Goal: Find specific page/section: Find specific page/section

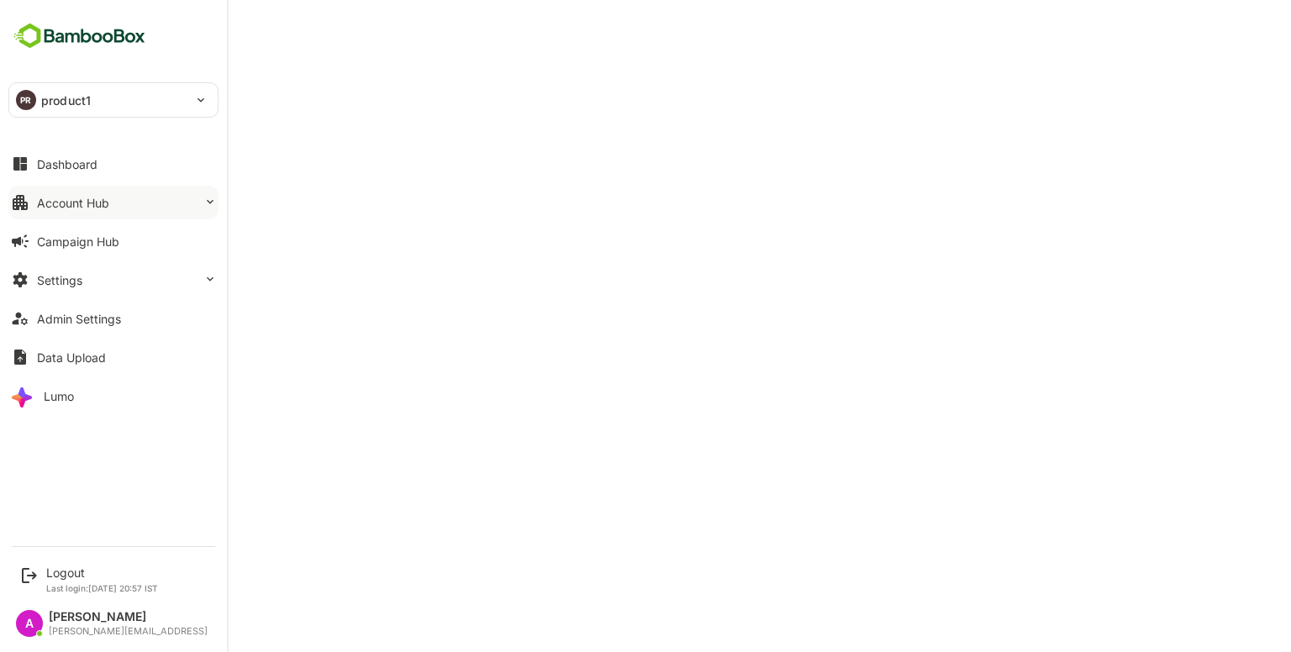
click at [50, 201] on div "Account Hub" at bounding box center [73, 203] width 72 height 14
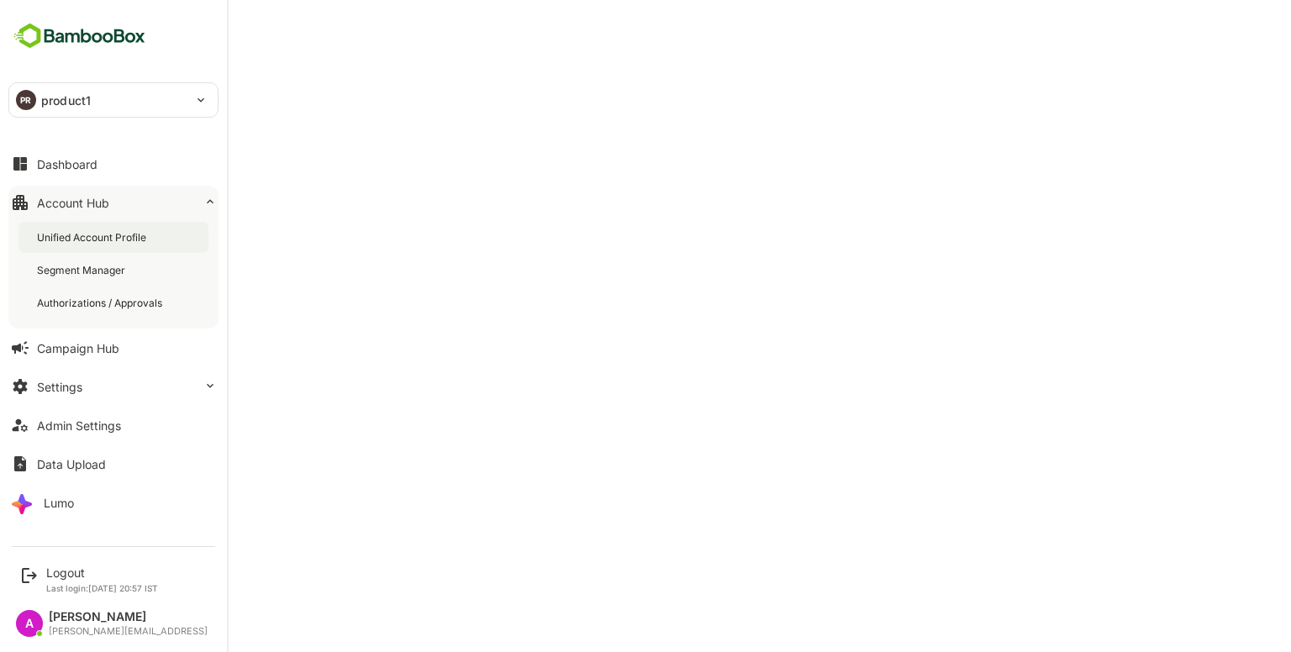
click at [77, 226] on div "Unified Account Profile" at bounding box center [113, 237] width 190 height 31
click at [113, 231] on div "Unified Account Profile" at bounding box center [94, 237] width 115 height 14
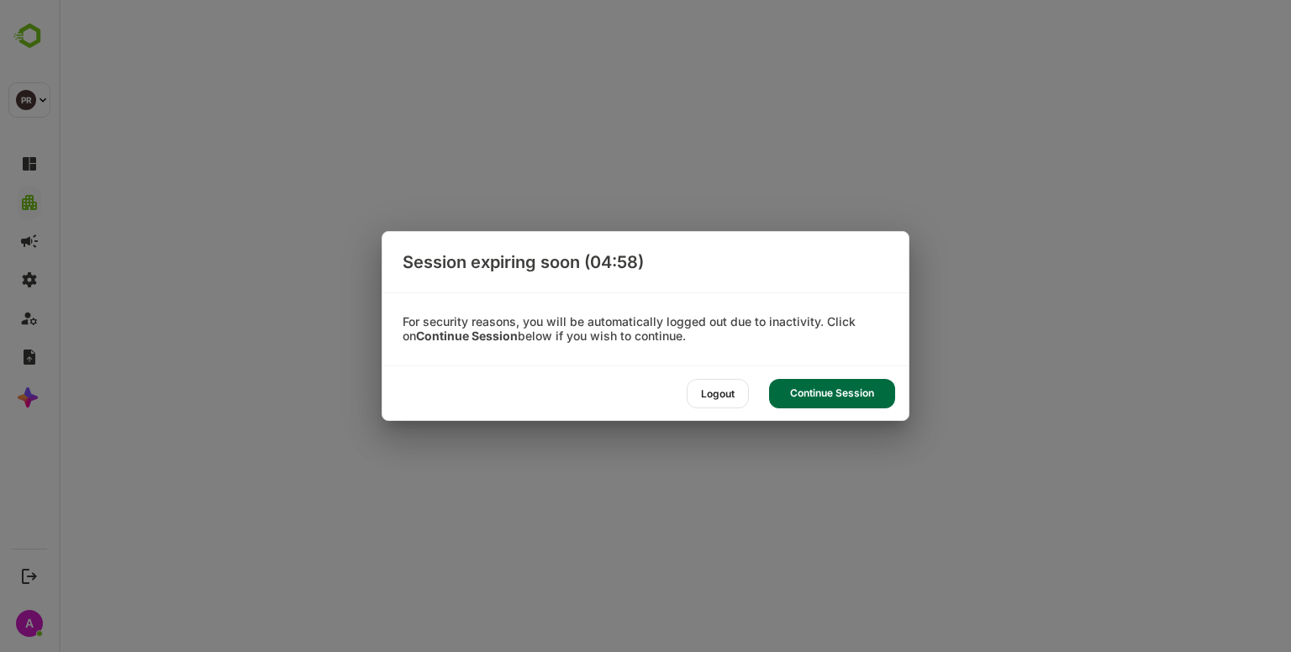
click at [816, 385] on div "Continue Session" at bounding box center [832, 393] width 126 height 29
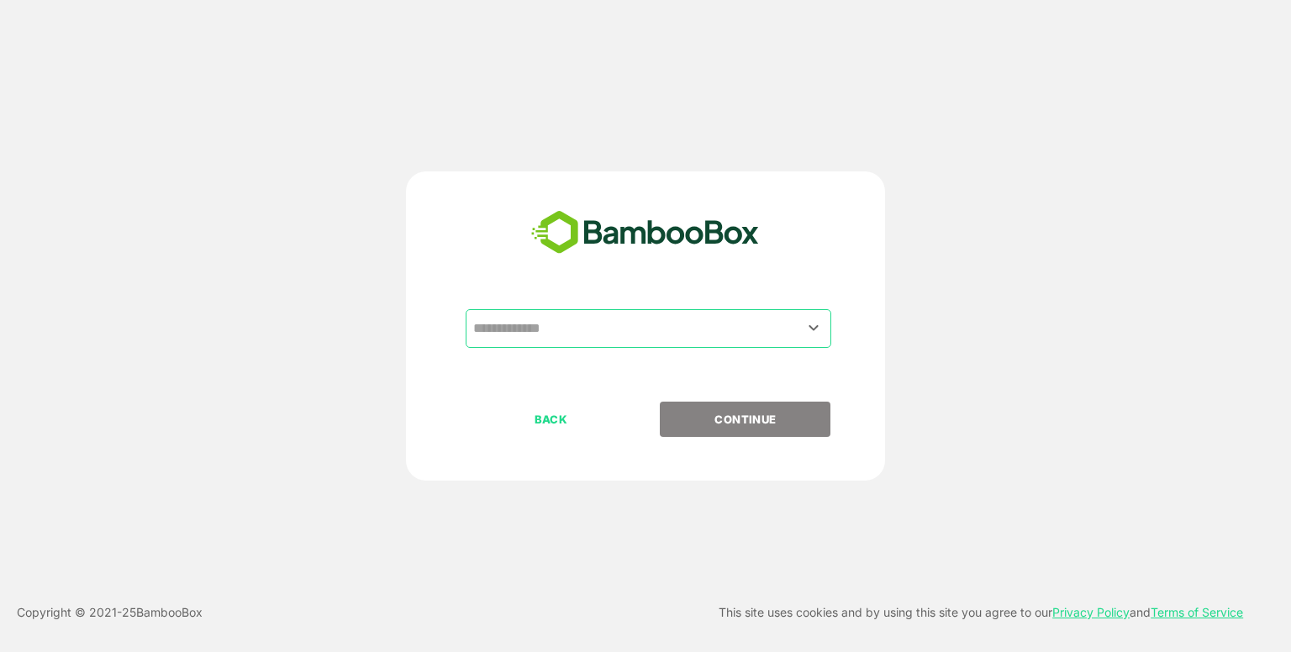
click at [650, 317] on input "text" at bounding box center [648, 329] width 359 height 32
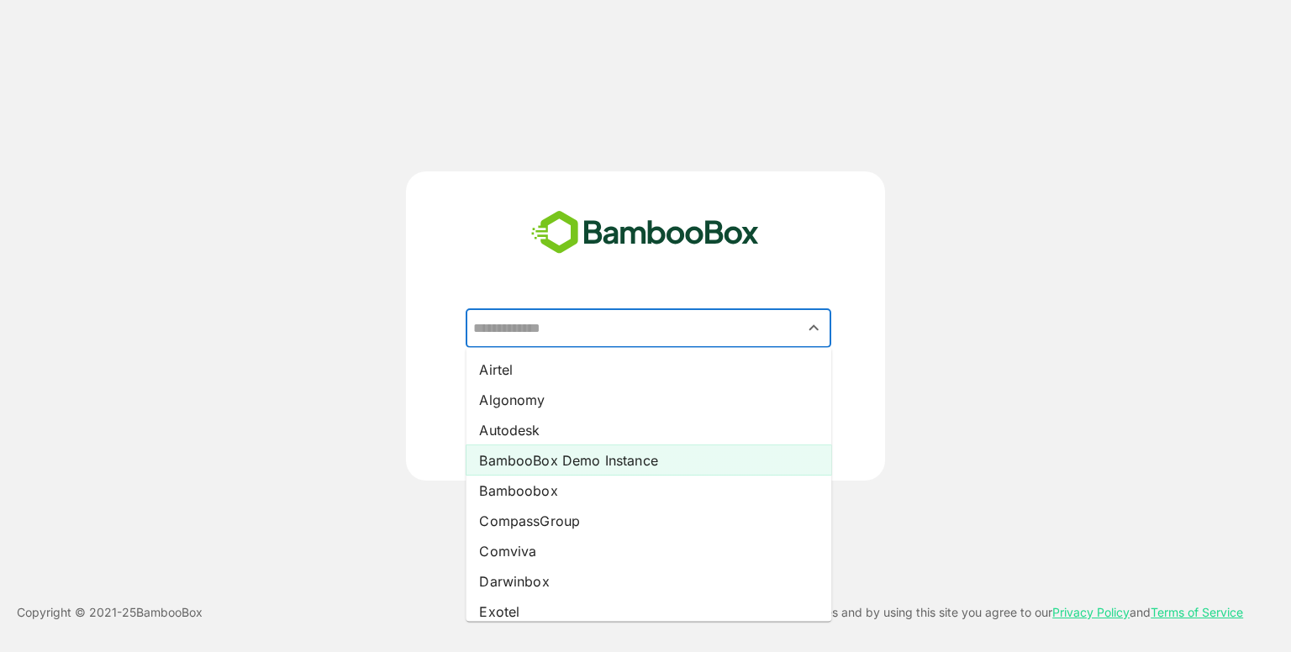
click at [613, 468] on li "BambooBox Demo Instance" at bounding box center [649, 460] width 366 height 30
type input "**********"
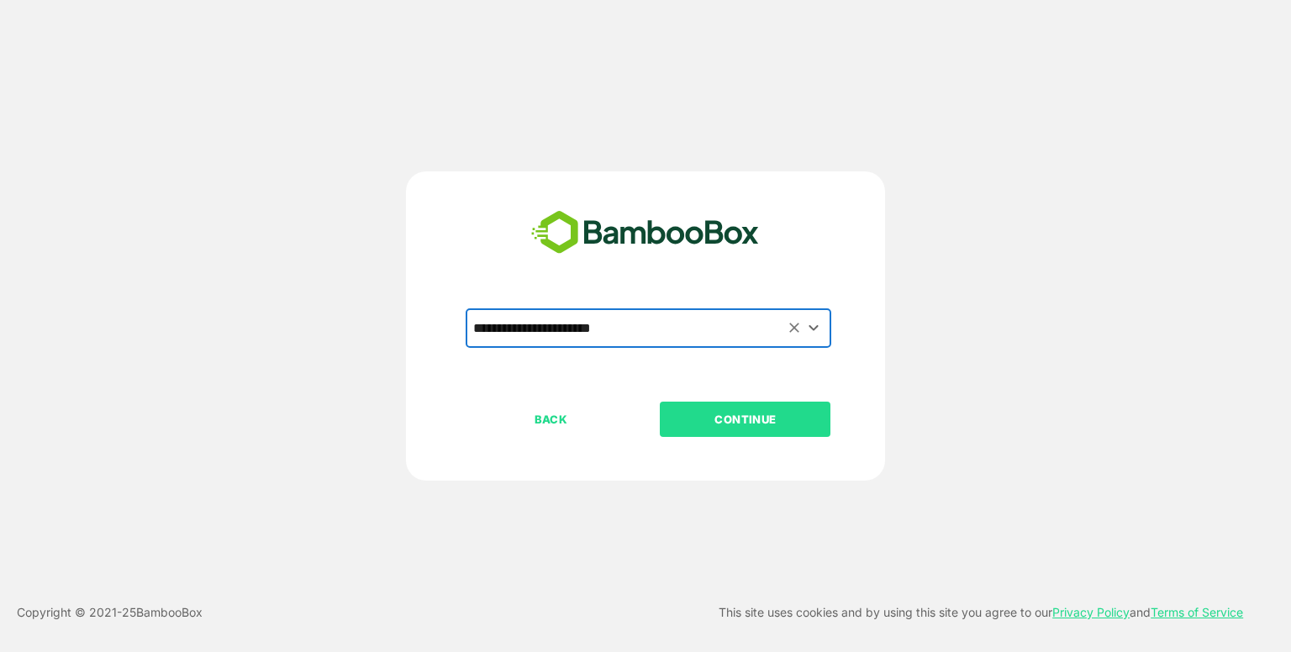
click at [730, 411] on p "CONTINUE" at bounding box center [745, 419] width 168 height 18
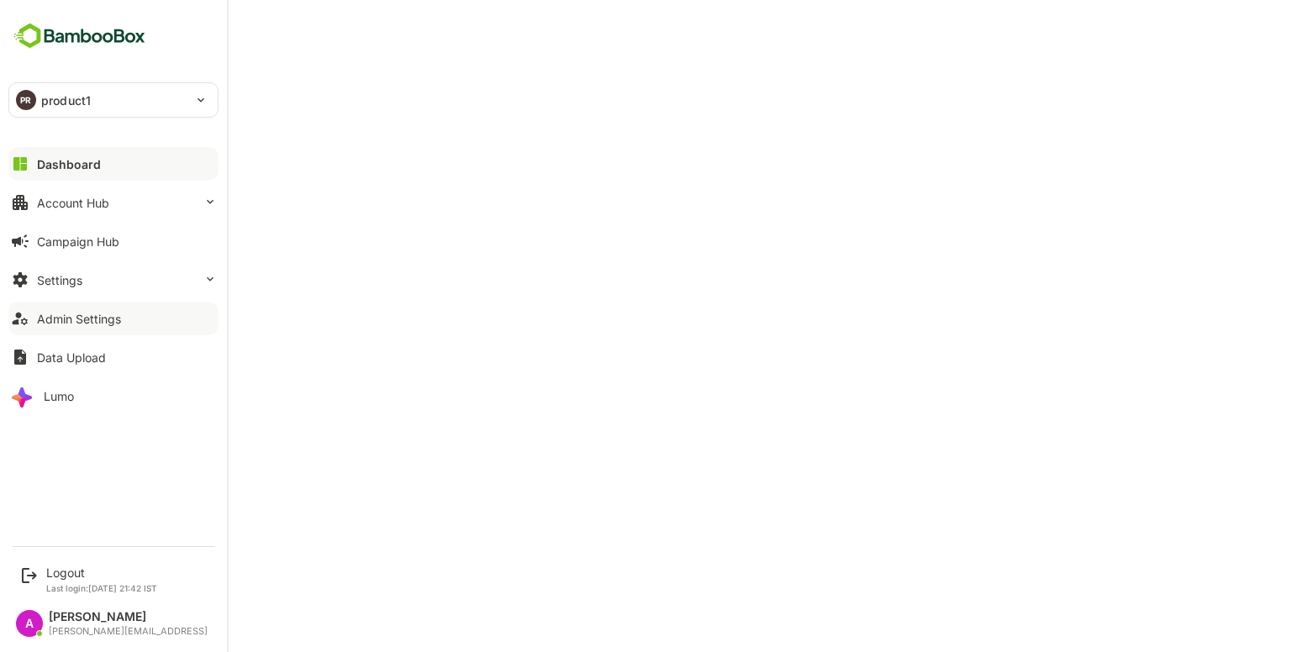
click at [82, 317] on div "Admin Settings" at bounding box center [79, 319] width 84 height 14
click at [107, 203] on div "Account Hub" at bounding box center [73, 203] width 72 height 14
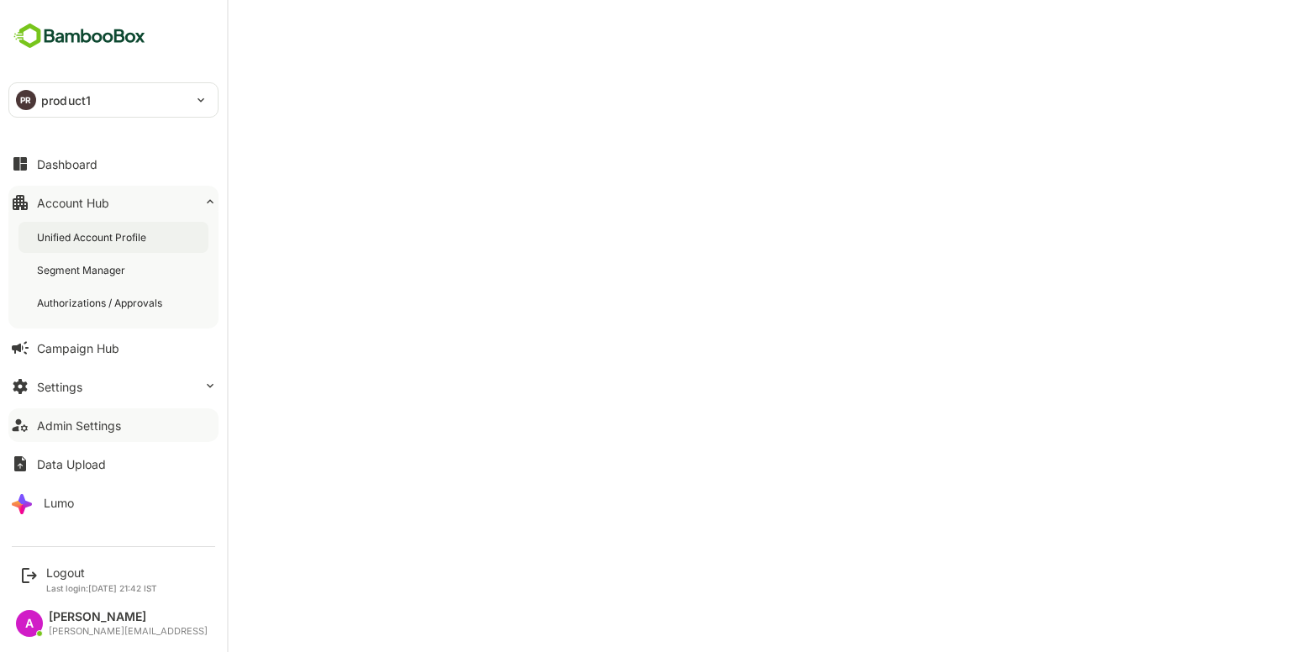
click at [143, 235] on div "Unified Account Profile" at bounding box center [93, 237] width 113 height 14
click at [30, 167] on button "Dashboard" at bounding box center [113, 164] width 210 height 34
